Goal: Navigation & Orientation: Find specific page/section

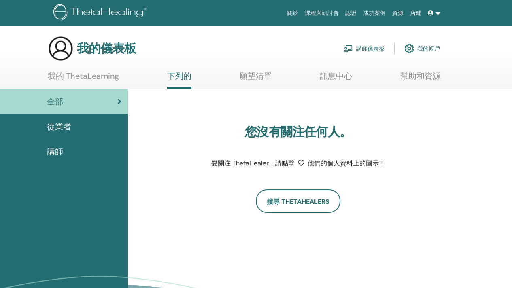
click at [85, 132] on div "從業者" at bounding box center [63, 127] width 115 height 12
click at [68, 123] on font "從業者" at bounding box center [59, 126] width 24 height 11
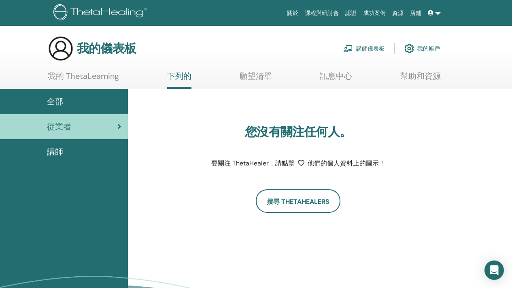
click at [69, 143] on link "講師" at bounding box center [64, 151] width 128 height 25
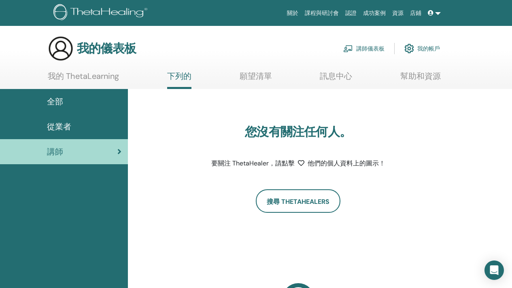
click at [96, 120] on link "從業者" at bounding box center [64, 126] width 128 height 25
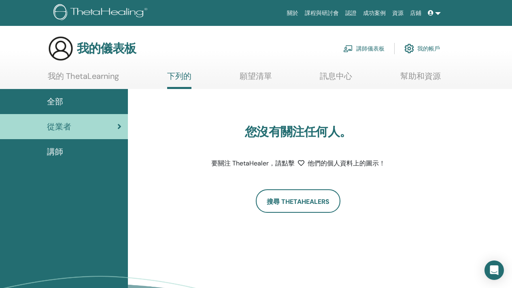
click at [349, 47] on img at bounding box center [348, 48] width 10 height 7
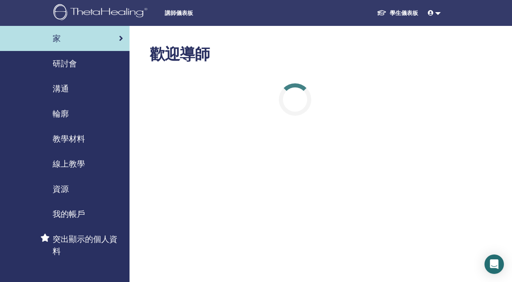
click at [98, 66] on div "研討會" at bounding box center [64, 63] width 117 height 12
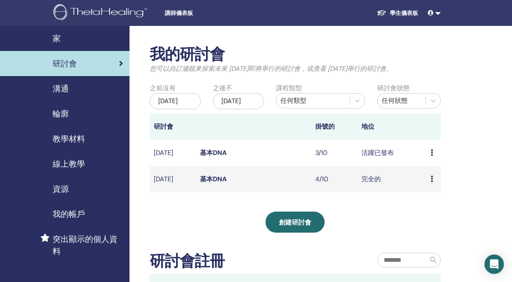
click at [432, 156] on icon at bounding box center [432, 152] width 2 height 6
click at [432, 169] on font "預覽" at bounding box center [427, 166] width 13 height 9
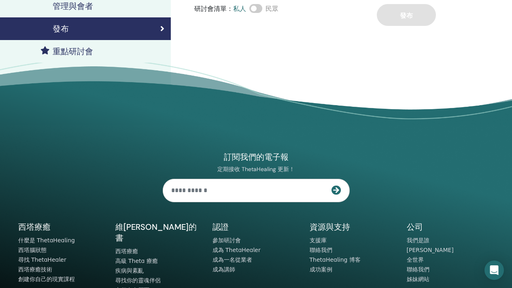
scroll to position [232, 0]
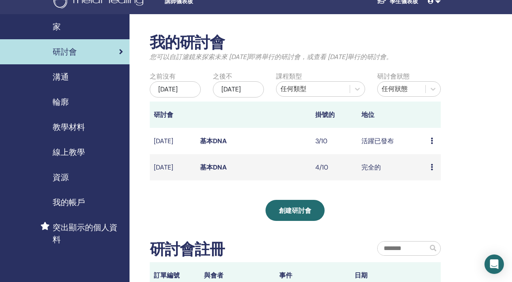
scroll to position [18, 0]
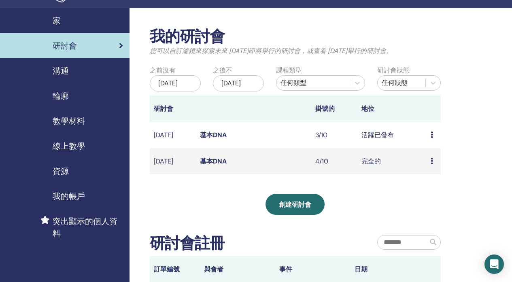
click at [321, 139] on font "3/10" at bounding box center [321, 135] width 12 height 9
click at [223, 139] on font "基本DNA" at bounding box center [213, 135] width 27 height 9
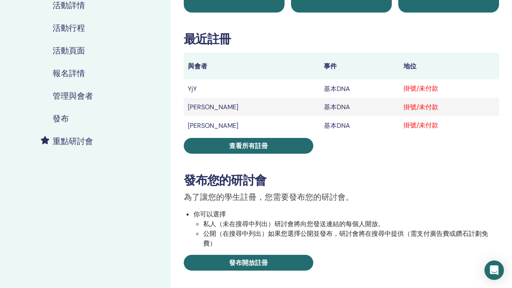
scroll to position [109, 0]
